Goal: Task Accomplishment & Management: Complete application form

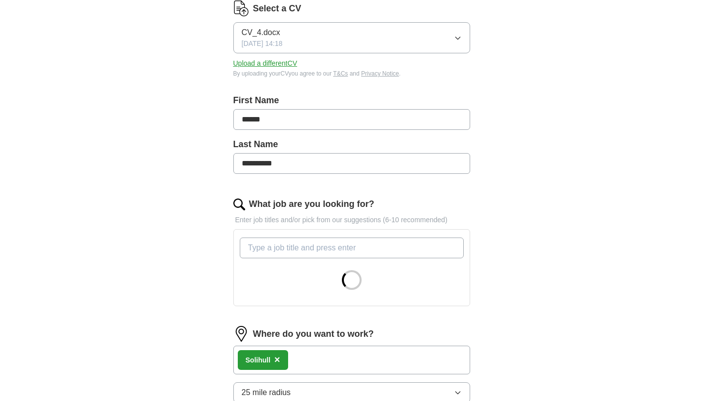
scroll to position [136, 0]
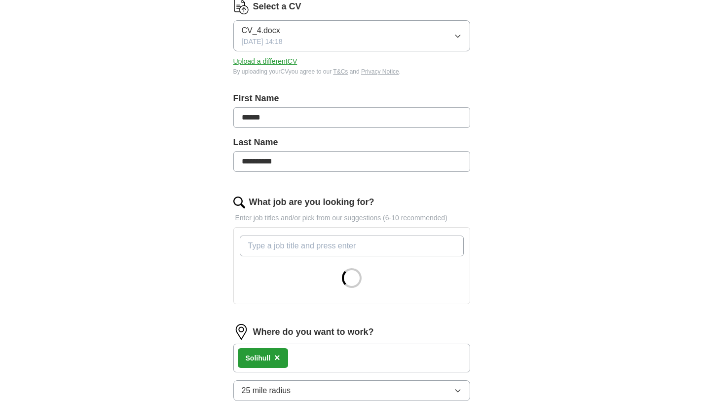
click at [375, 115] on input "******" at bounding box center [351, 117] width 237 height 21
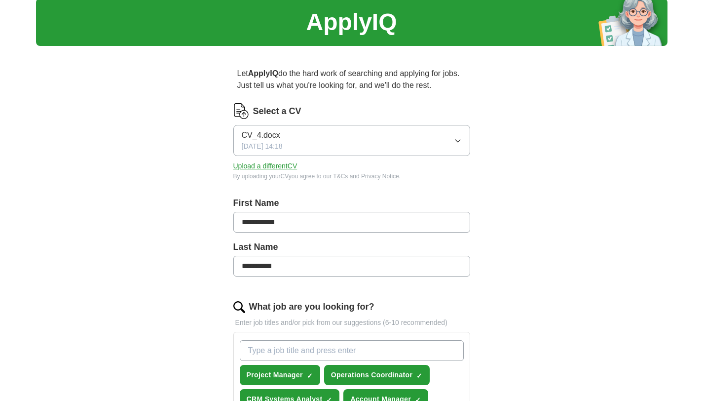
scroll to position [37, 0]
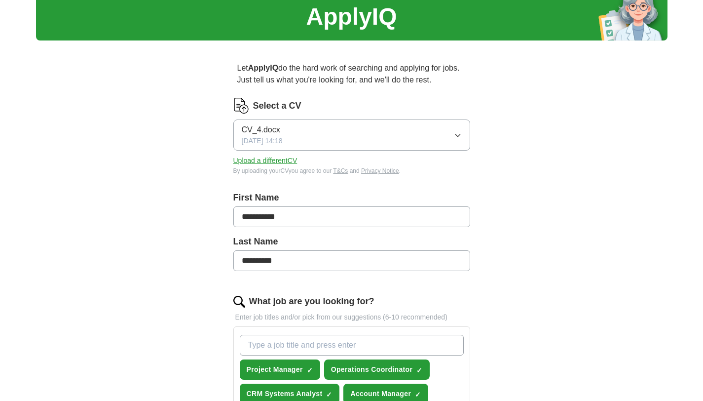
type input "**********"
click at [409, 133] on button "CV_4.docx [DATE] 14:18" at bounding box center [351, 134] width 237 height 31
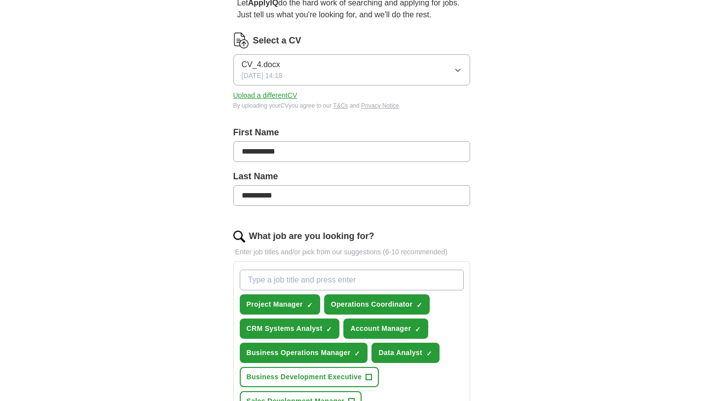
scroll to position [49, 0]
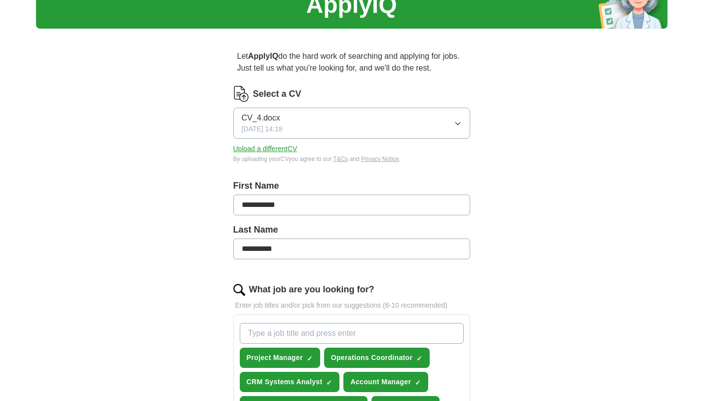
click at [459, 121] on icon "button" at bounding box center [458, 123] width 8 height 8
click at [358, 117] on button "CV_4.docx [DATE] 14:18" at bounding box center [351, 123] width 237 height 31
click at [267, 144] on button "Upload a different CV" at bounding box center [265, 149] width 64 height 10
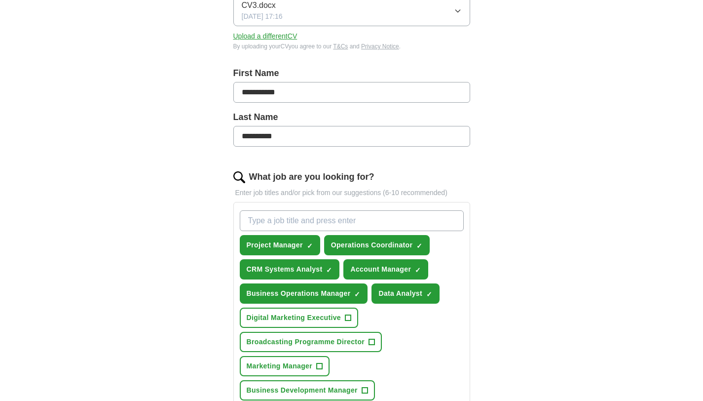
scroll to position [170, 0]
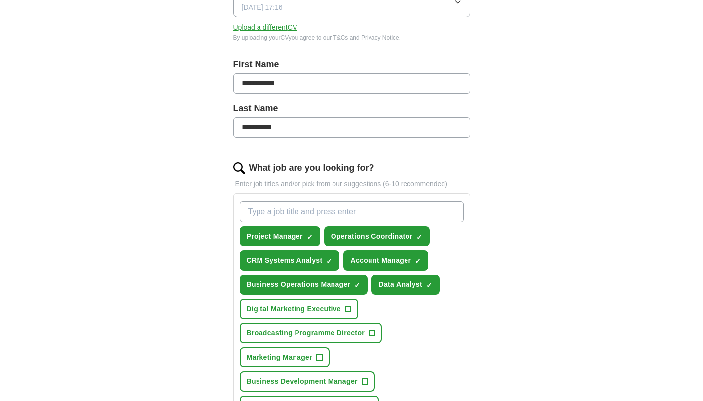
click at [322, 205] on input "What job are you looking for?" at bounding box center [352, 211] width 224 height 21
type input "Business operations assistant"
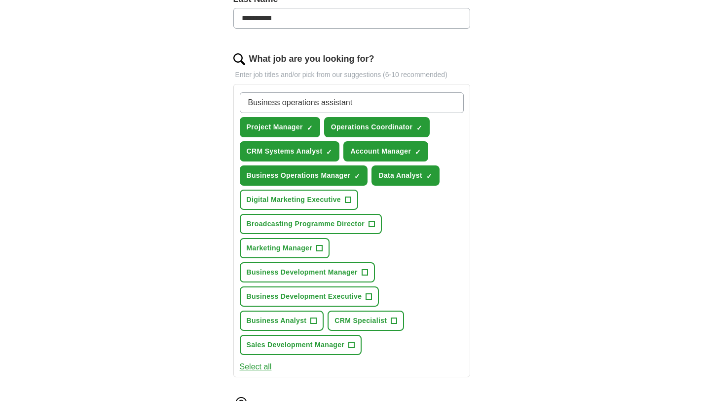
scroll to position [285, 0]
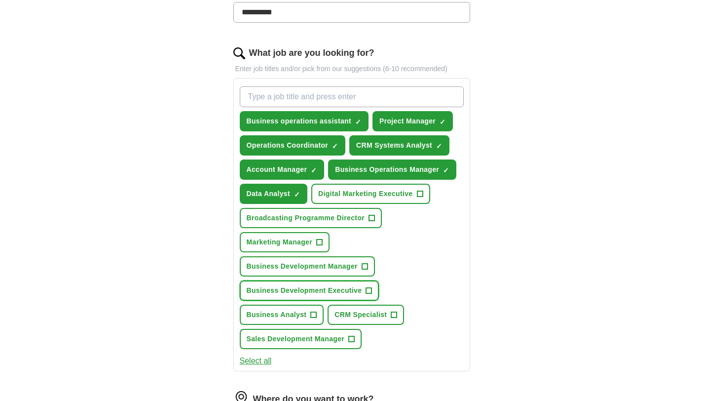
click at [369, 288] on span "+" at bounding box center [369, 291] width 6 height 8
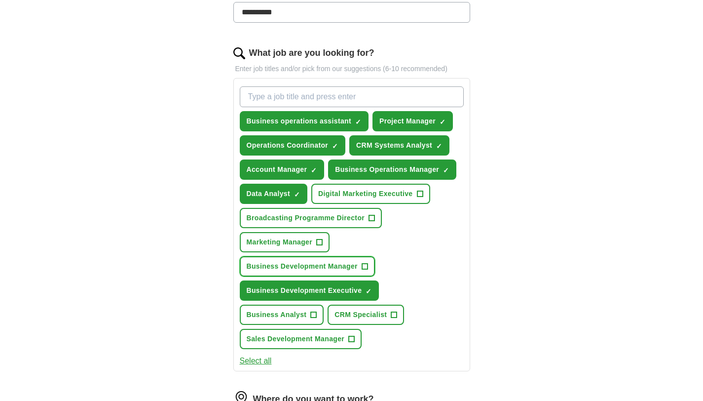
click at [365, 265] on span "+" at bounding box center [365, 267] width 6 height 8
click at [341, 346] on button "Sales Development Manager +" at bounding box center [301, 339] width 122 height 20
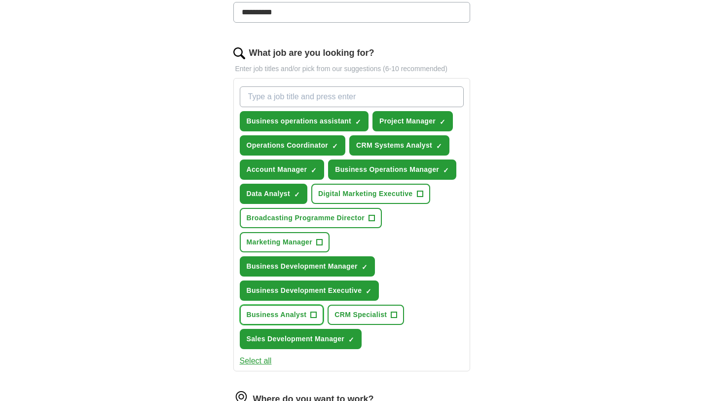
click at [311, 315] on span "+" at bounding box center [314, 315] width 6 height 8
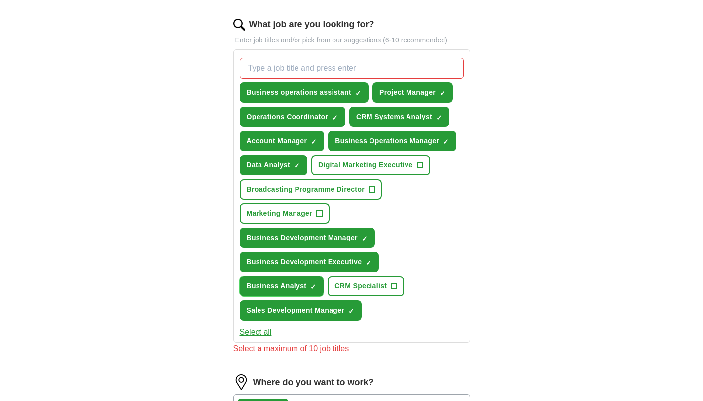
scroll to position [314, 0]
click at [0, 0] on span "×" at bounding box center [0, 0] width 0 height 0
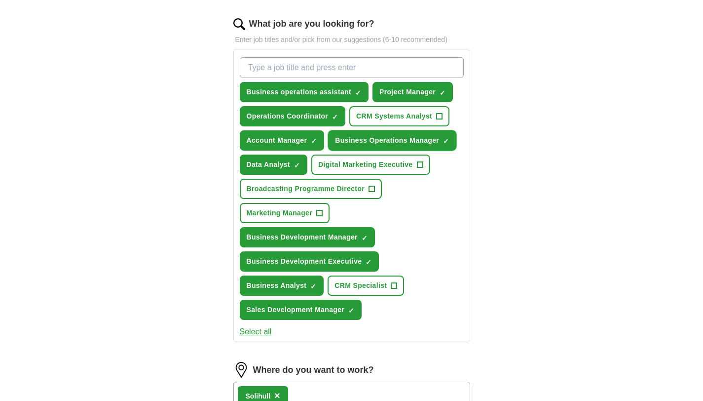
click at [0, 0] on span "×" at bounding box center [0, 0] width 0 height 0
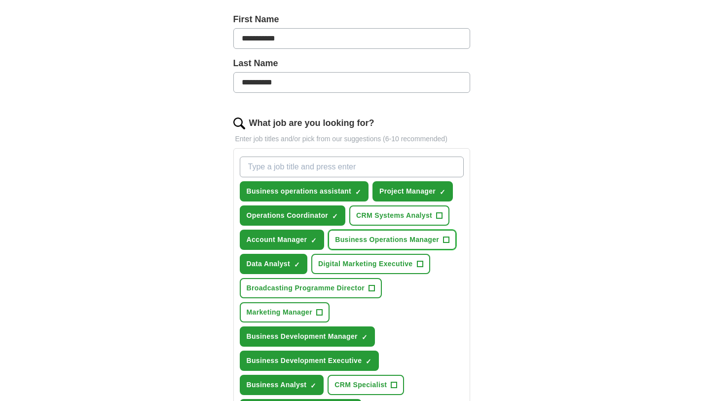
scroll to position [212, 0]
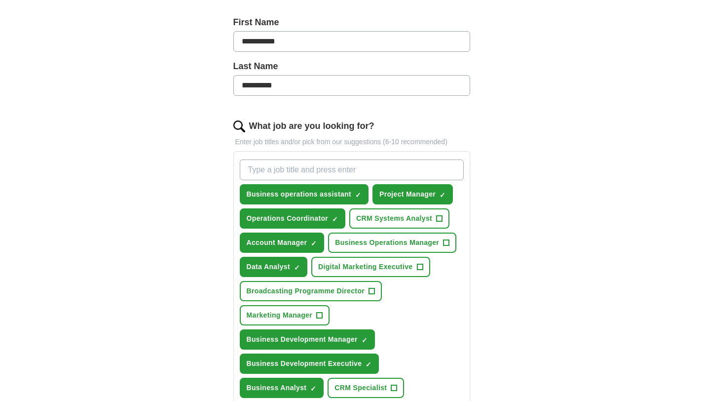
click at [302, 161] on input "What job are you looking for?" at bounding box center [352, 169] width 224 height 21
type input "Graduate"
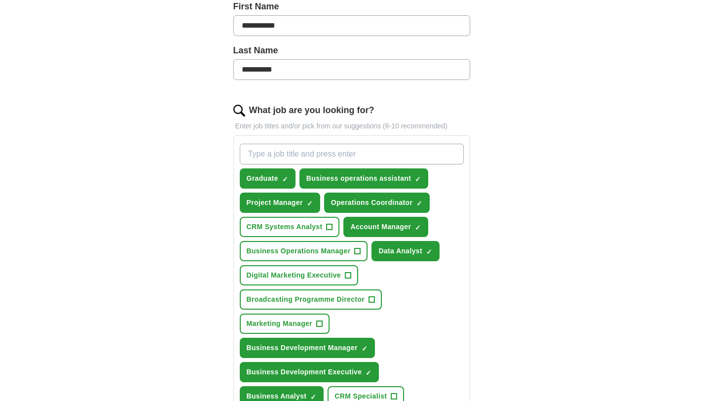
scroll to position [149, 0]
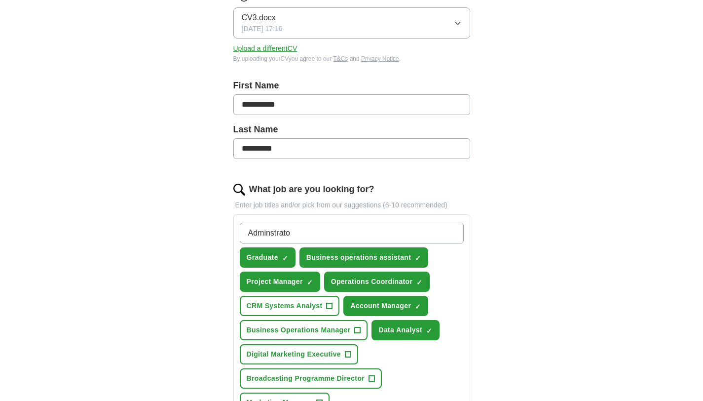
type input "Adminstrator"
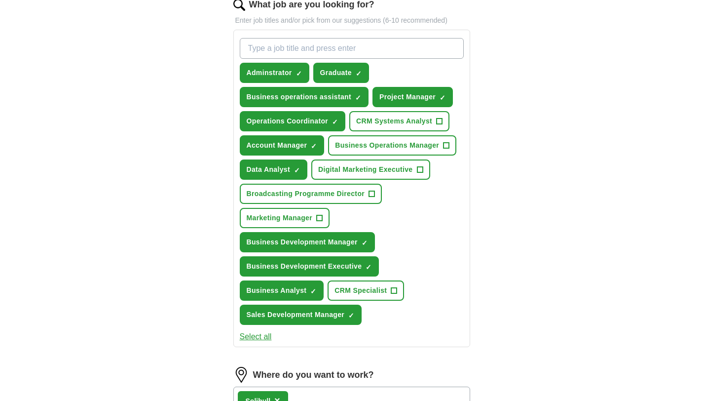
scroll to position [336, 0]
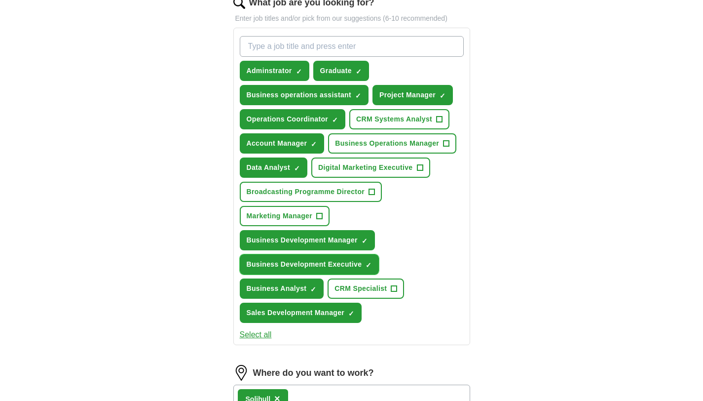
click at [0, 0] on span "×" at bounding box center [0, 0] width 0 height 0
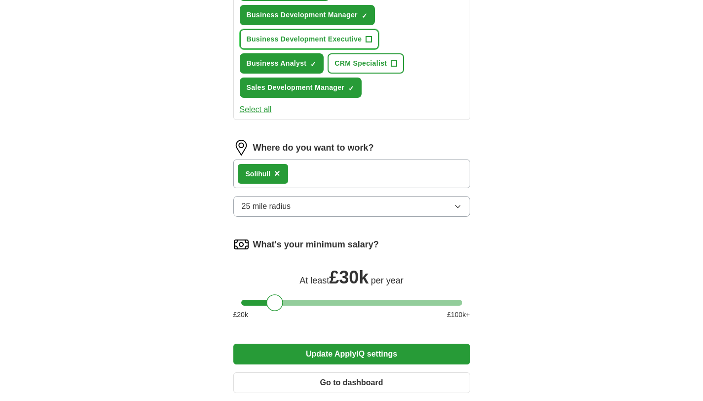
scroll to position [583, 0]
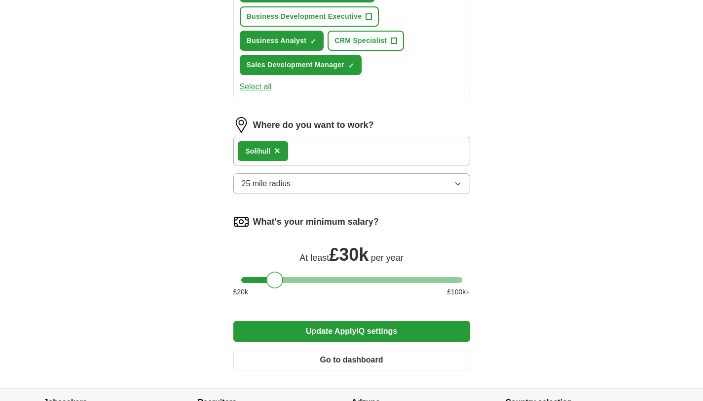
click at [289, 190] on button "25 mile radius" at bounding box center [351, 183] width 237 height 21
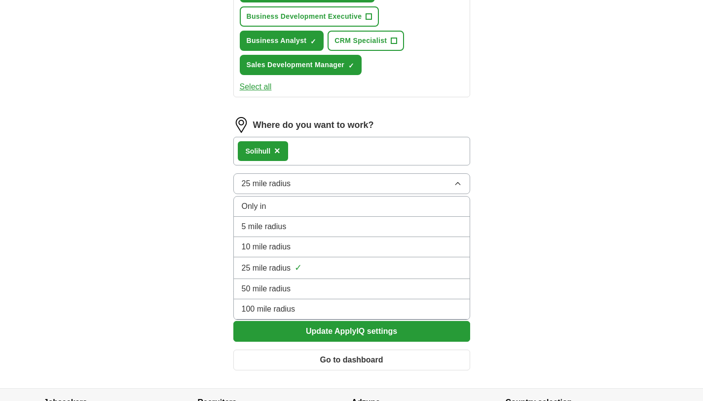
click at [287, 241] on span "10 mile radius" at bounding box center [266, 247] width 49 height 12
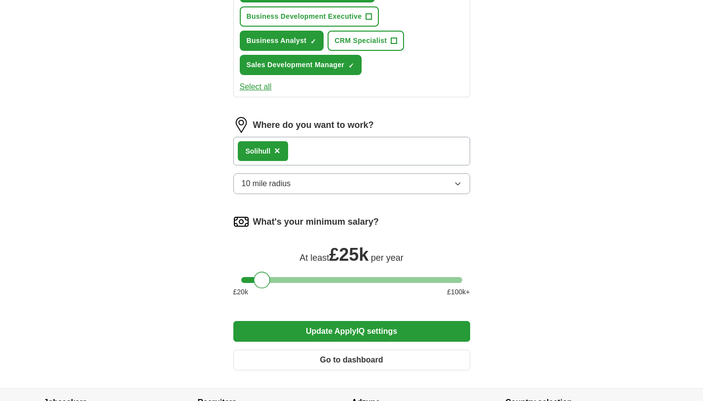
drag, startPoint x: 276, startPoint y: 278, endPoint x: 263, endPoint y: 277, distance: 12.9
click at [263, 277] on div at bounding box center [262, 279] width 17 height 17
click at [267, 283] on div at bounding box center [265, 279] width 17 height 17
click at [290, 340] on button "Update ApplyIQ settings" at bounding box center [351, 331] width 237 height 21
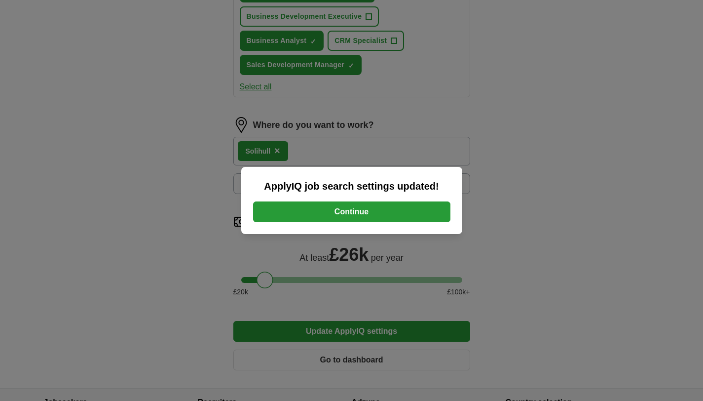
click at [360, 210] on button "Continue" at bounding box center [351, 211] width 197 height 21
